Goal: Book appointment/travel/reservation

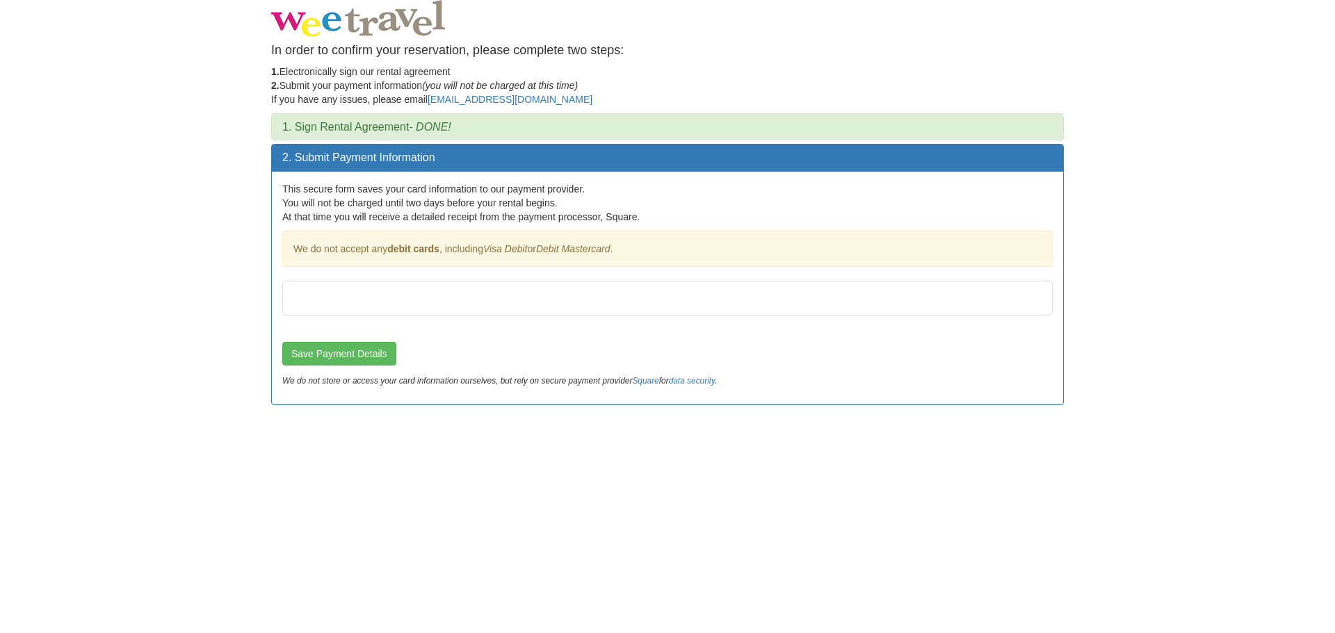
click at [315, 329] on div at bounding box center [667, 311] width 770 height 61
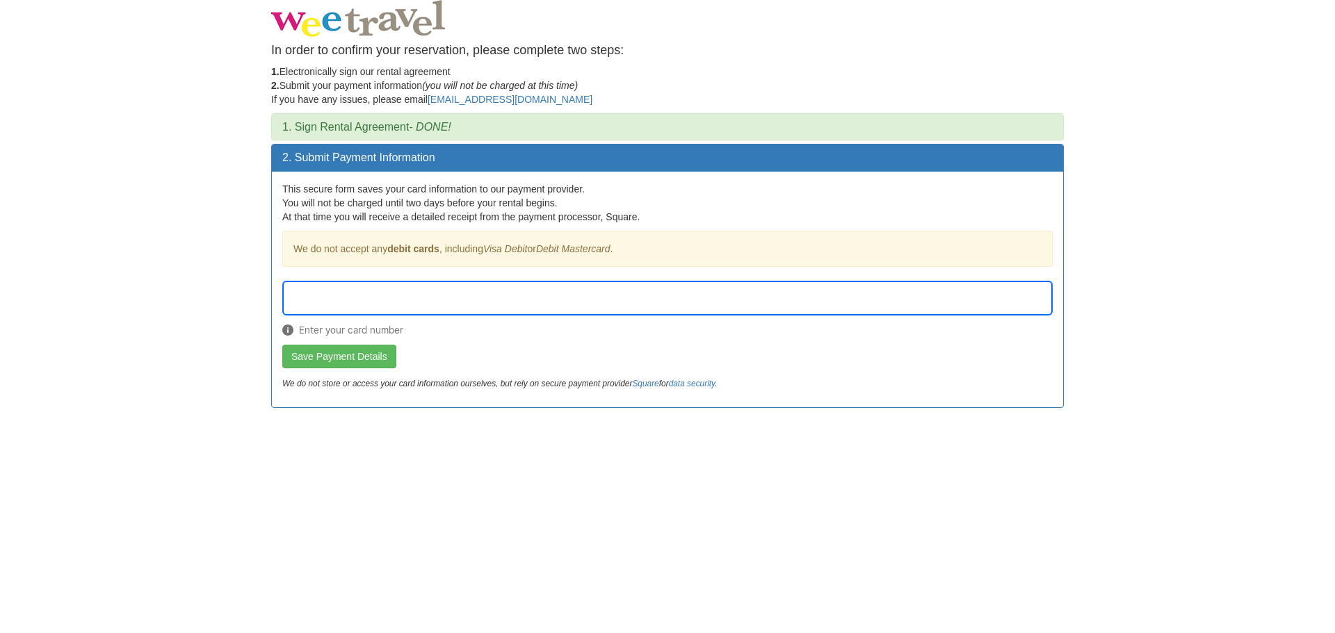
click at [434, 317] on div "Enter your card number" at bounding box center [667, 313] width 770 height 64
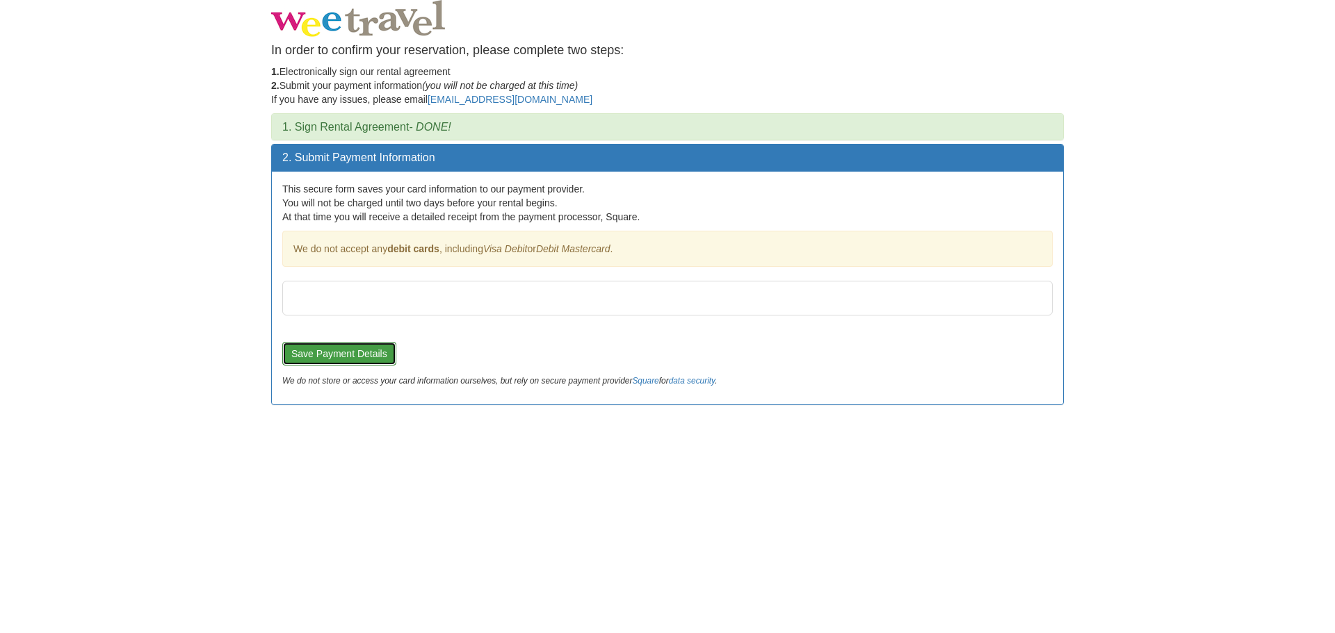
click at [387, 360] on button "Save Payment Details" at bounding box center [339, 354] width 114 height 24
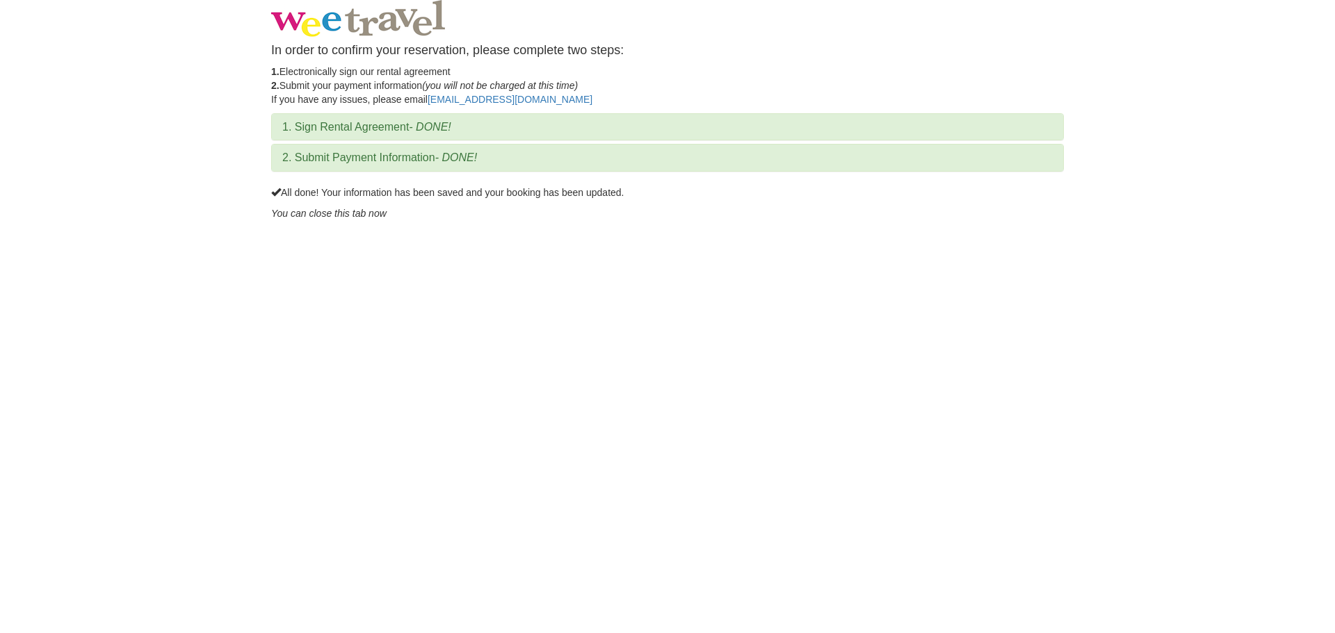
click at [585, 248] on body "In order to confirm your reservation, please complete two steps: 1. Electronica…" at bounding box center [667, 316] width 1335 height 633
